Goal: Information Seeking & Learning: Learn about a topic

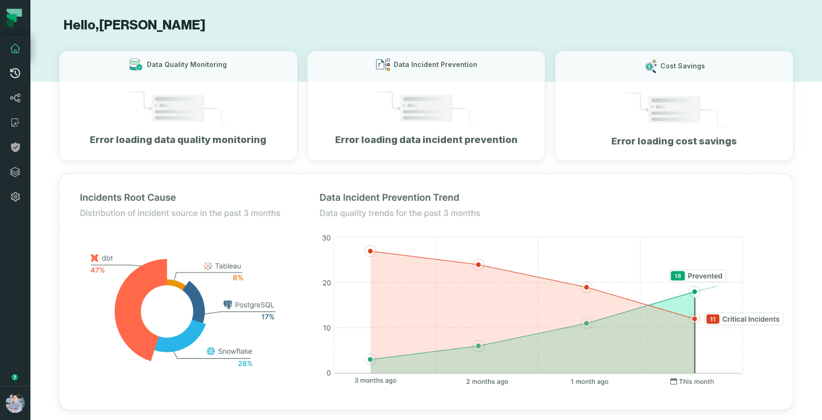
click at [10, 74] on icon at bounding box center [15, 73] width 10 height 10
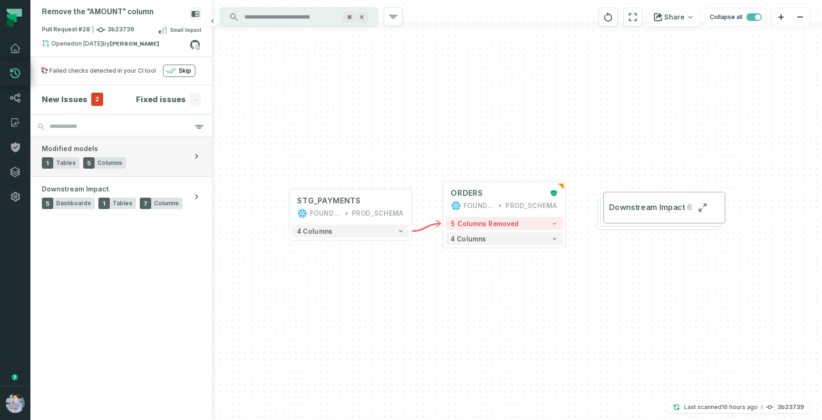
click at [66, 161] on span "Tables" at bounding box center [65, 163] width 19 height 8
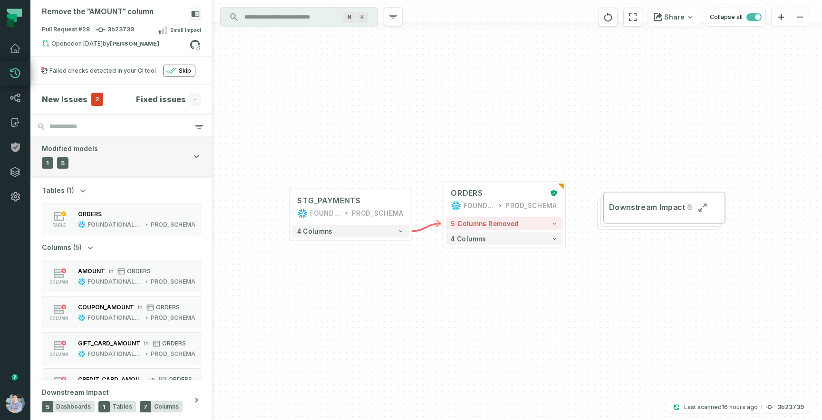
click at [94, 146] on span "Modified models" at bounding box center [70, 149] width 56 height 10
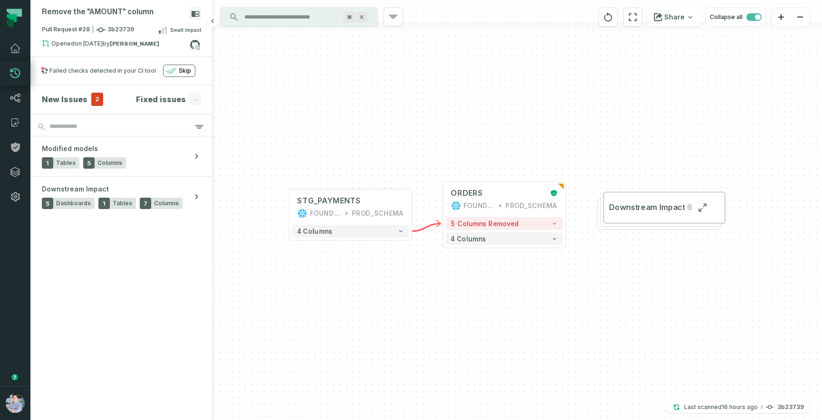
click at [82, 265] on section "New Issues 2 Fixed issues - Modified models 1 Tables 5 Columns Downstream Impac…" at bounding box center [121, 252] width 182 height 335
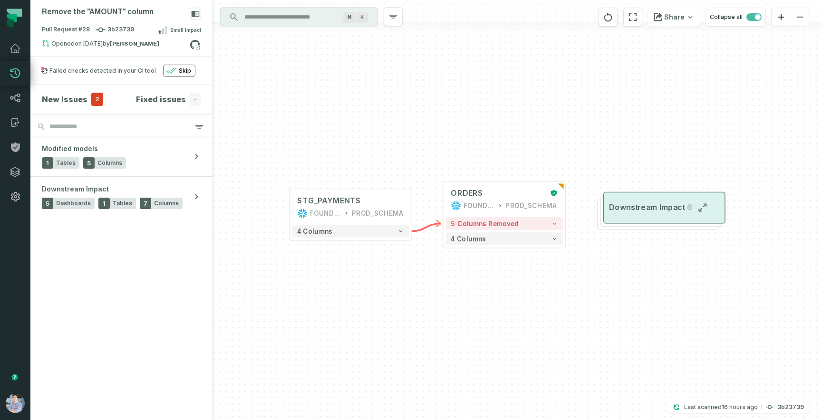
click at [628, 212] on span "Downstream Impact" at bounding box center [647, 208] width 76 height 10
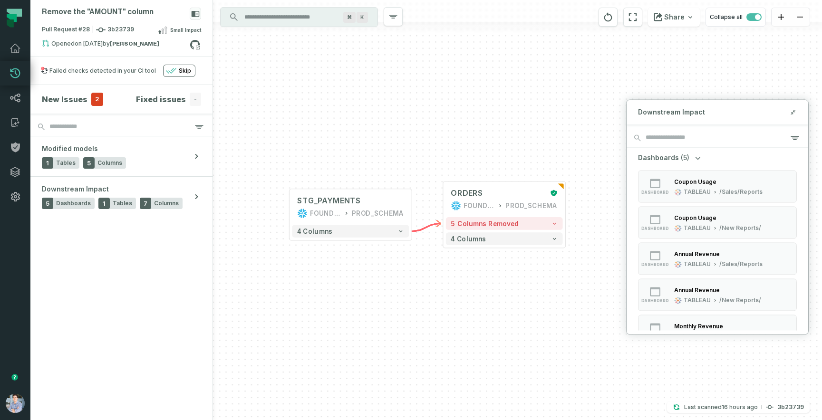
click at [530, 316] on div "+ STG_PAYMENTS FOUNDATIONAL_DB PROD_SCHEMA + 4 columns + ORDERS FOUNDATIONAL_DB…" at bounding box center [517, 210] width 609 height 420
